Goal: Information Seeking & Learning: Check status

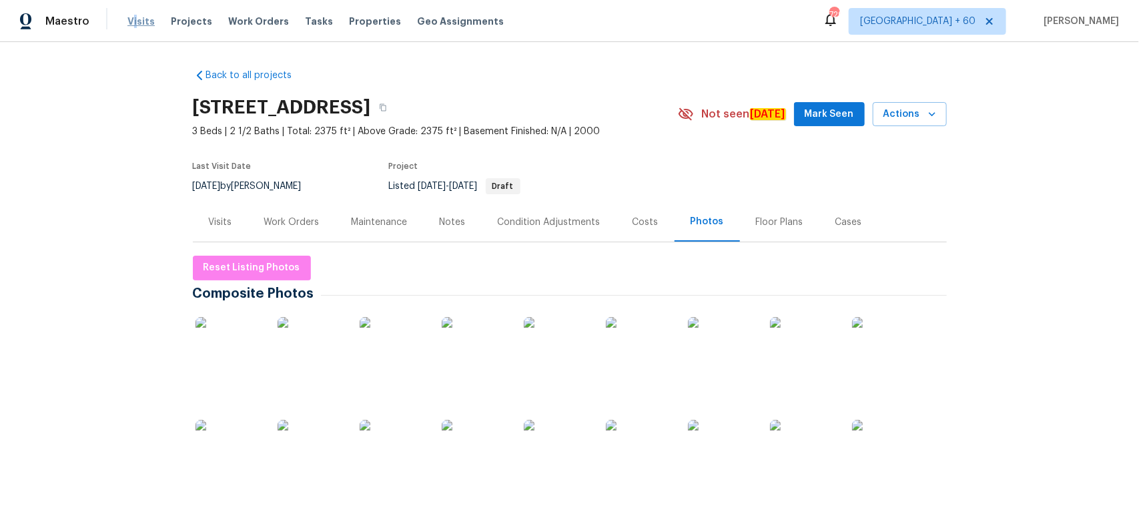
click at [133, 17] on span "Visits" at bounding box center [140, 21] width 27 height 13
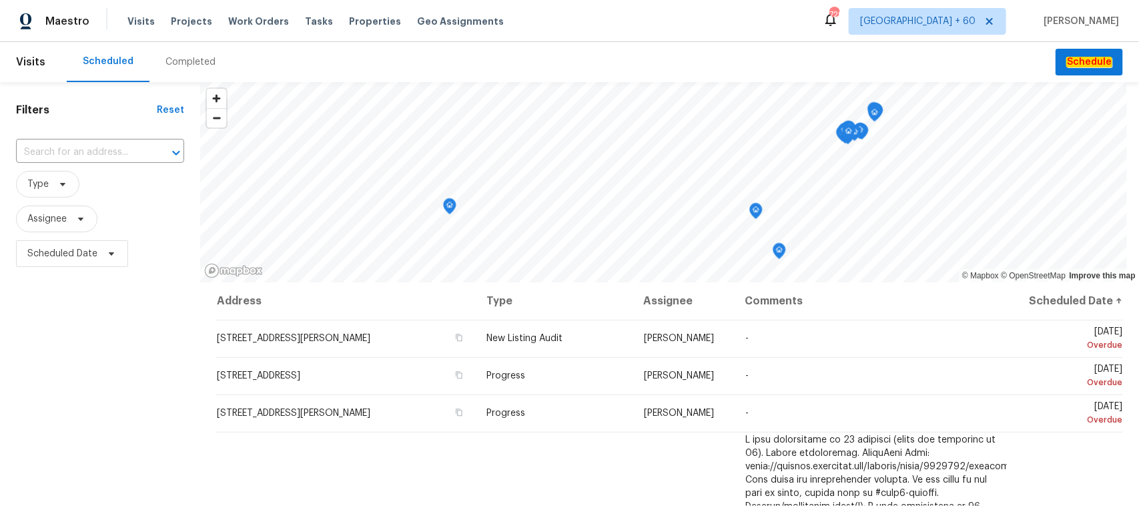
click at [189, 61] on div "Completed" at bounding box center [190, 61] width 50 height 13
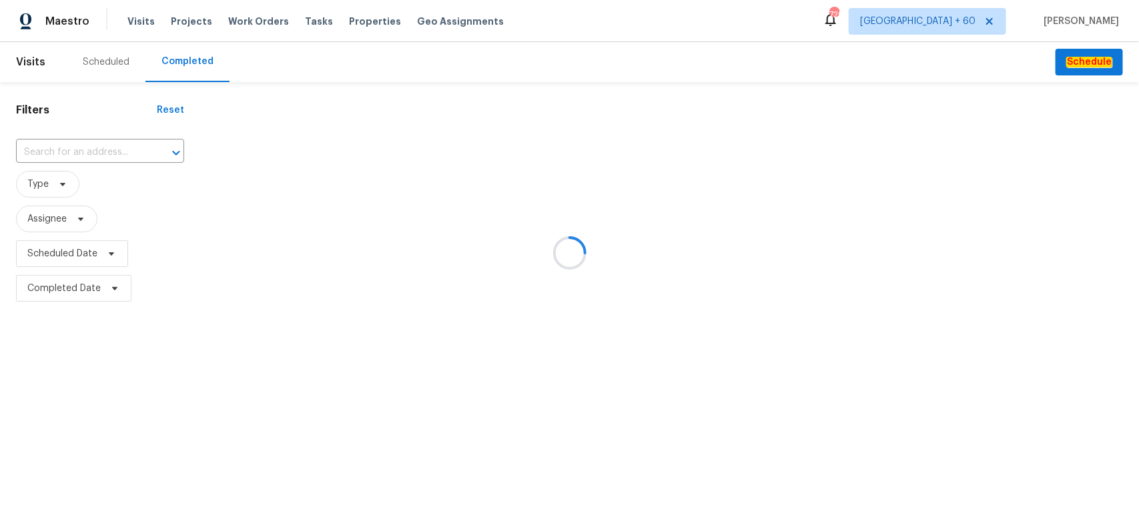
click at [107, 155] on div at bounding box center [569, 253] width 1139 height 506
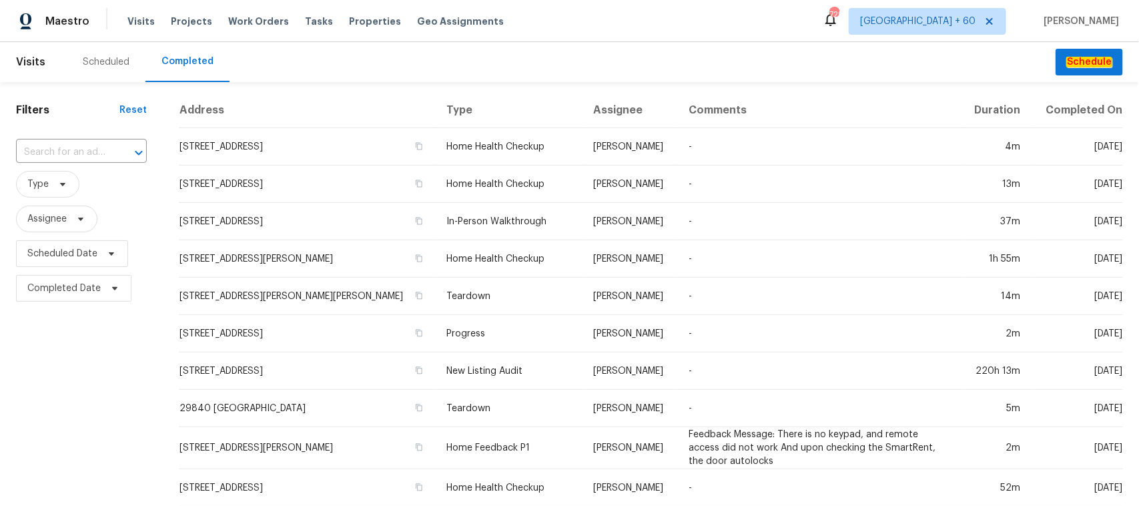
click at [107, 155] on input "text" at bounding box center [62, 152] width 93 height 21
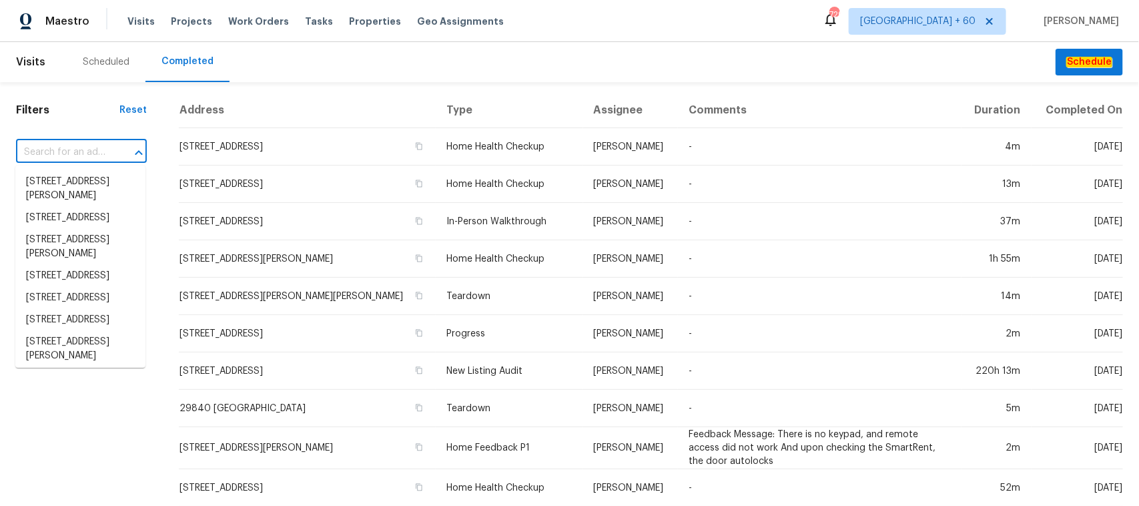
paste input "[STREET_ADDRESS]"
type input "[STREET_ADDRESS]"
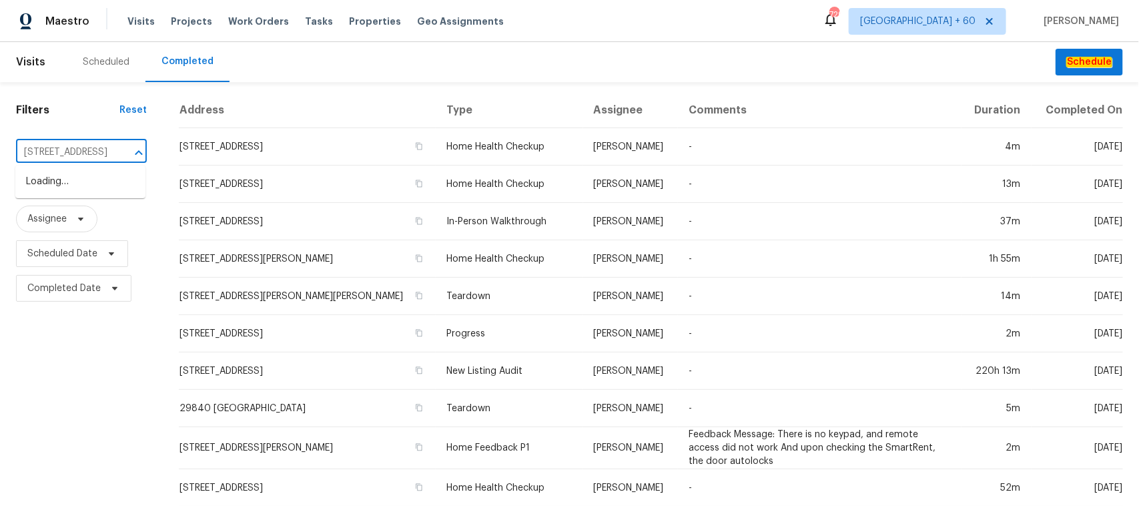
scroll to position [0, 111]
click at [51, 181] on li "[STREET_ADDRESS]" at bounding box center [80, 182] width 130 height 22
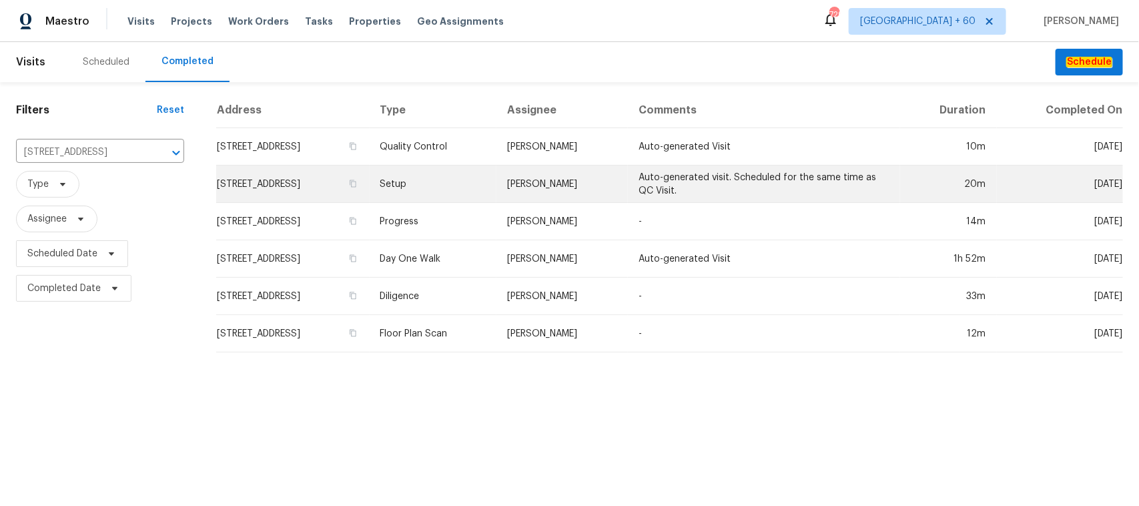
click at [484, 188] on td "Setup" at bounding box center [433, 183] width 127 height 37
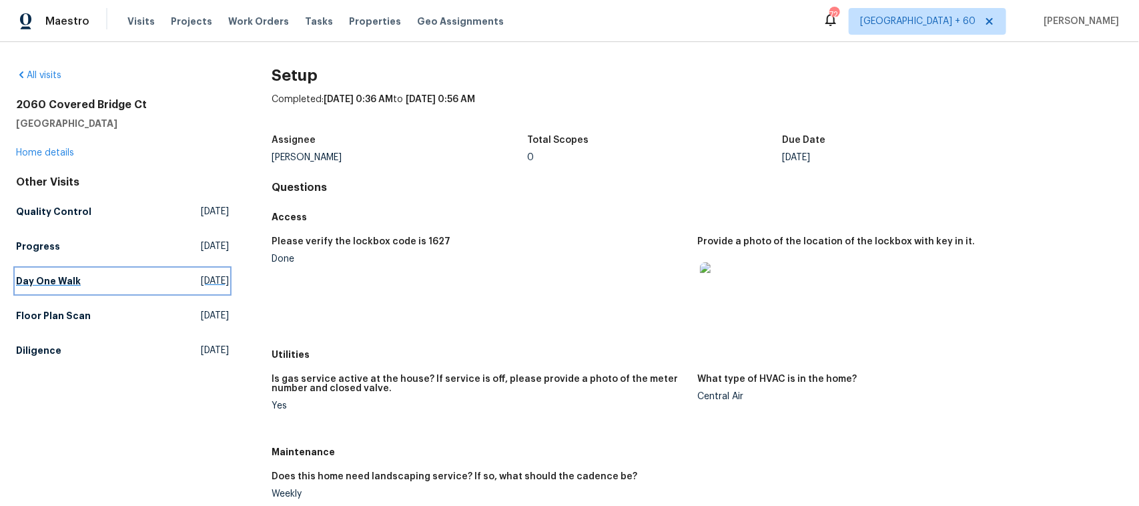
click at [43, 285] on h5 "Day One Walk" at bounding box center [48, 280] width 65 height 13
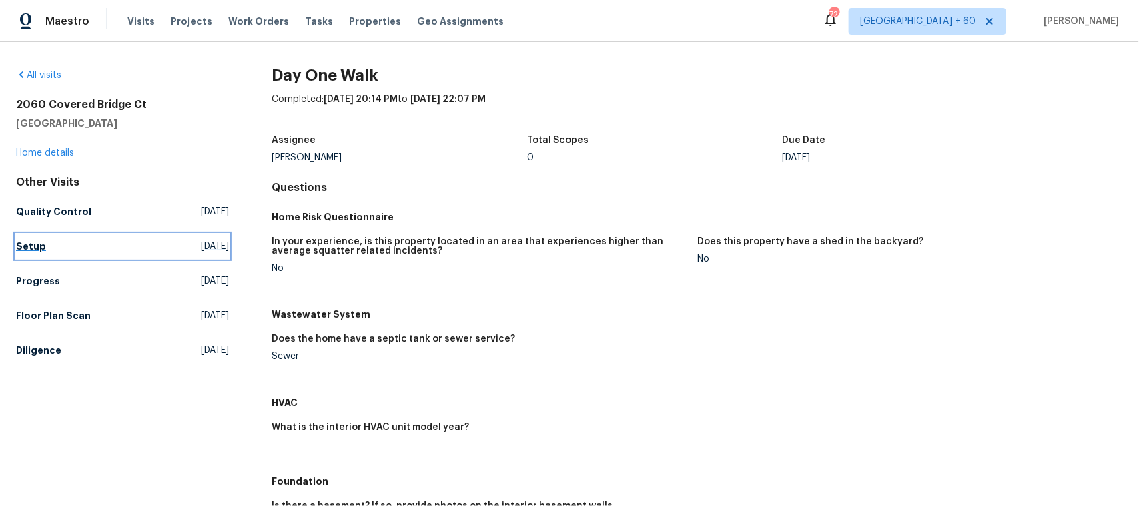
click at [33, 246] on h5 "Setup" at bounding box center [31, 246] width 30 height 13
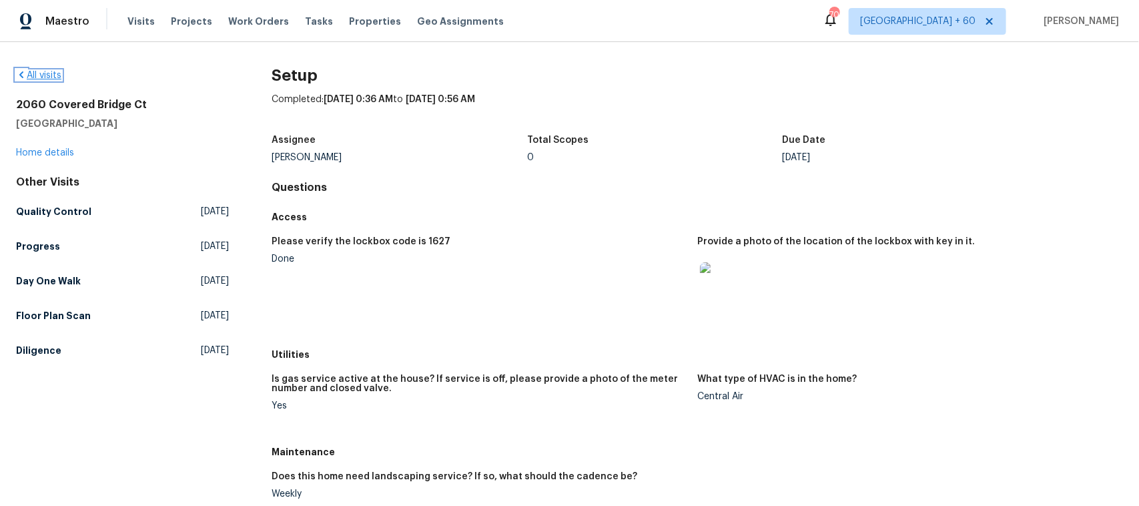
click at [42, 71] on link "All visits" at bounding box center [38, 75] width 45 height 9
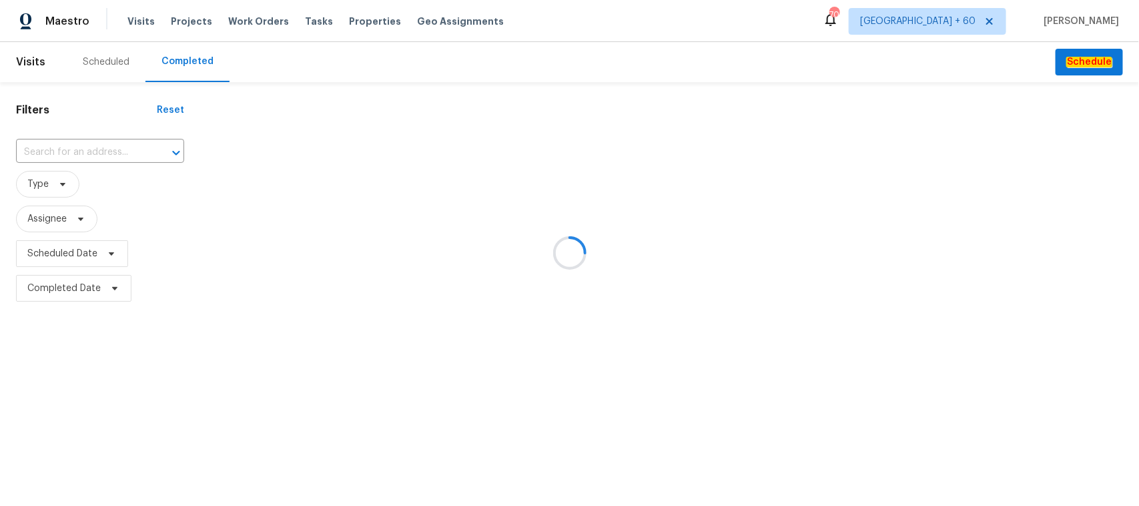
click at [87, 148] on div at bounding box center [569, 253] width 1139 height 506
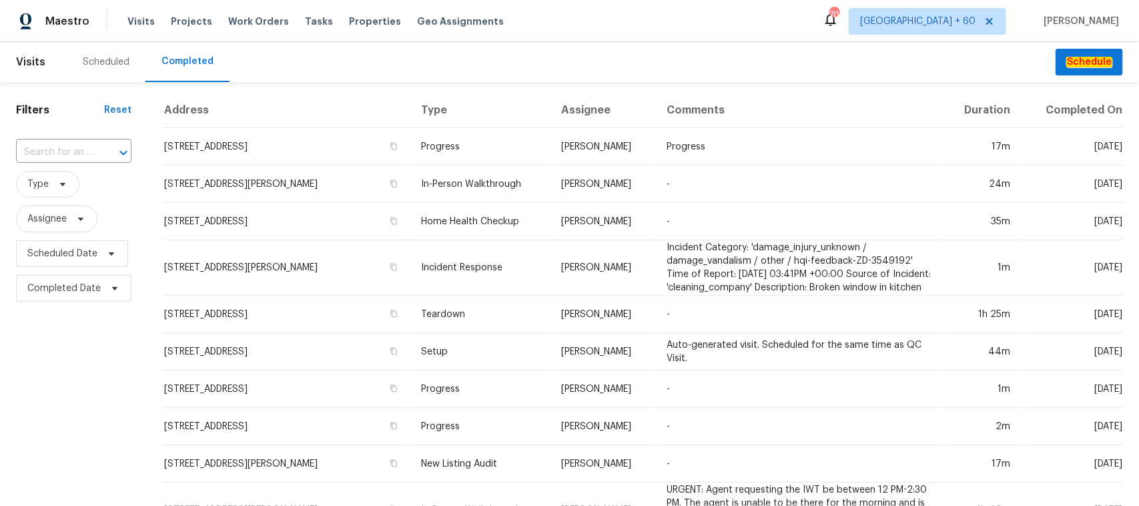
click at [87, 148] on input "text" at bounding box center [55, 152] width 78 height 21
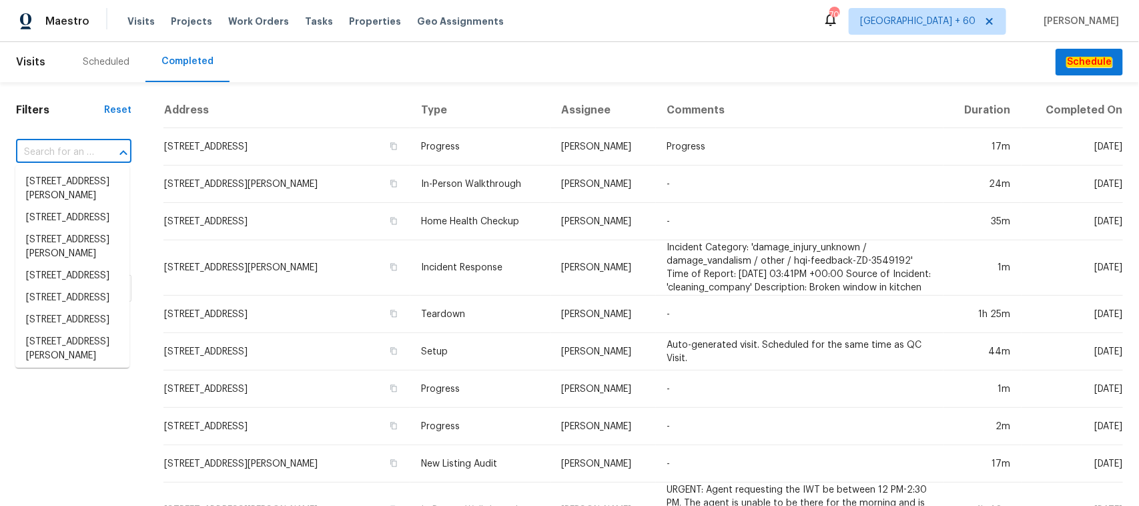
paste input "[STREET_ADDRESS][PERSON_NAME]"
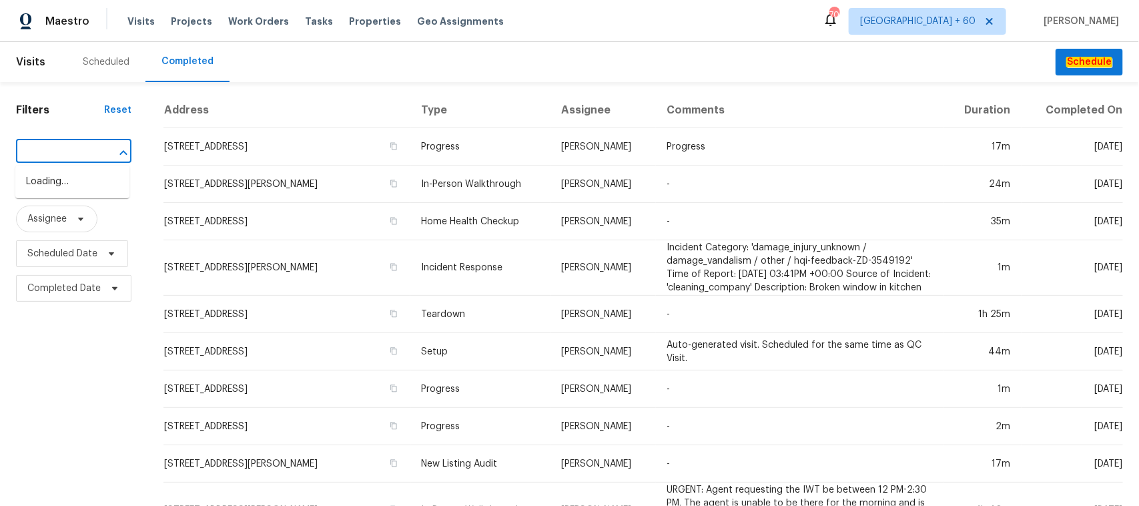
type input "[STREET_ADDRESS][PERSON_NAME]"
click at [71, 207] on li "[STREET_ADDRESS][PERSON_NAME]" at bounding box center [72, 189] width 114 height 36
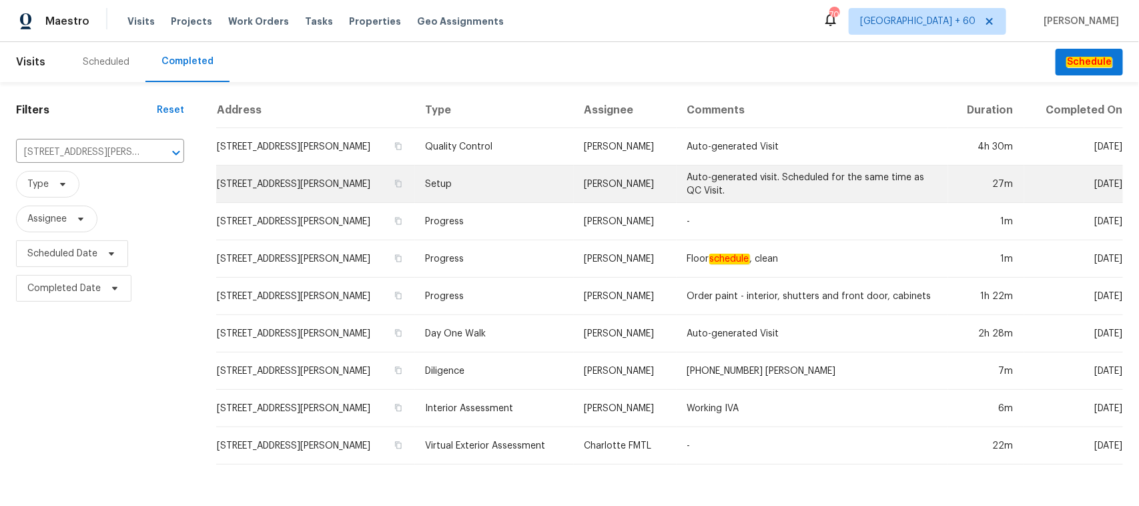
click at [468, 184] on td "Setup" at bounding box center [494, 183] width 159 height 37
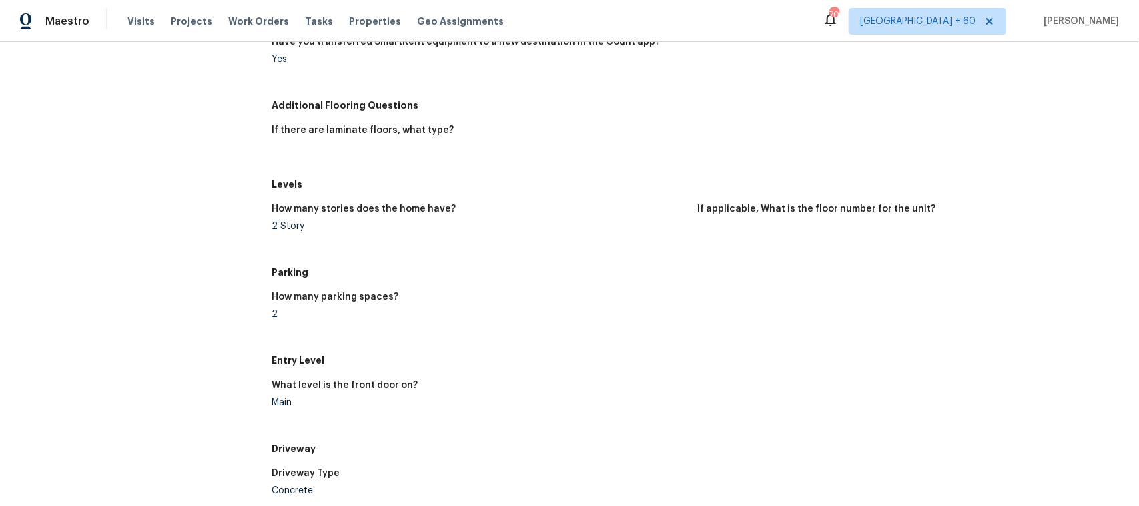
scroll to position [1072, 0]
